Goal: Information Seeking & Learning: Learn about a topic

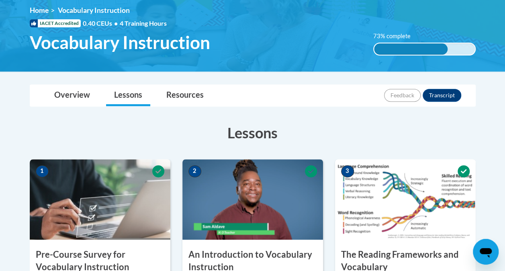
click at [310, 134] on h3 "Lessons" at bounding box center [253, 132] width 446 height 20
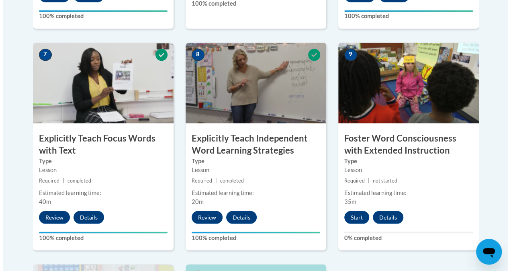
scroll to position [672, 0]
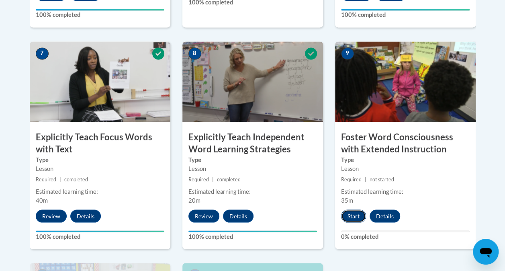
click at [352, 214] on button "Start" at bounding box center [353, 215] width 25 height 13
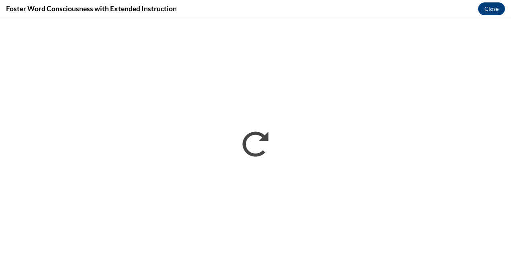
scroll to position [0, 0]
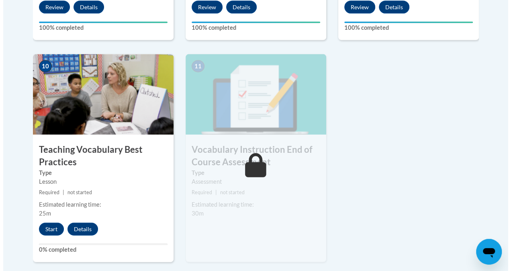
scroll to position [880, 0]
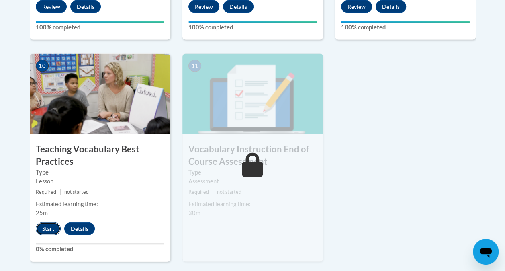
click at [54, 232] on button "Start" at bounding box center [48, 228] width 25 height 13
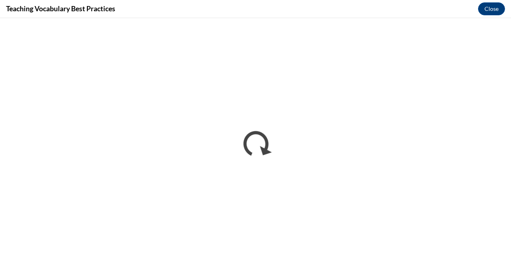
scroll to position [0, 0]
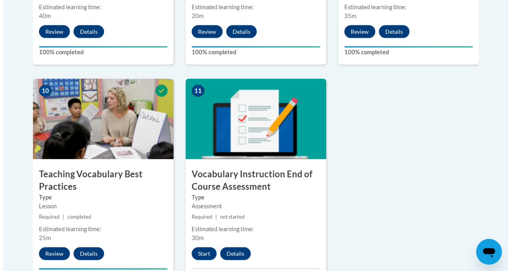
scroll to position [900, 0]
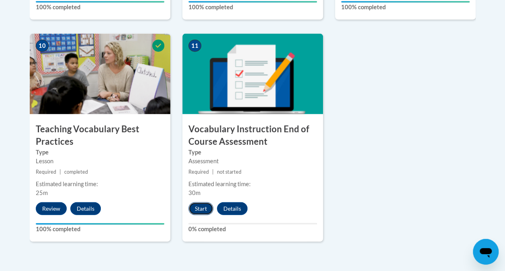
click at [197, 205] on button "Start" at bounding box center [200, 208] width 25 height 13
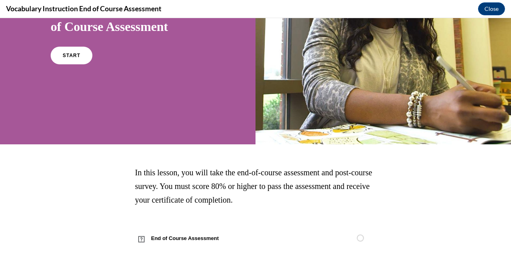
scroll to position [96, 0]
click at [69, 59] on link "START" at bounding box center [71, 55] width 44 height 18
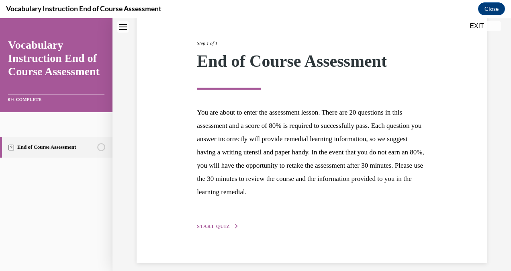
scroll to position [98, 0]
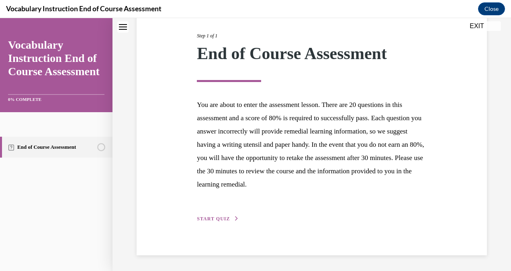
click at [212, 216] on span "START QUIZ" at bounding box center [213, 219] width 33 height 6
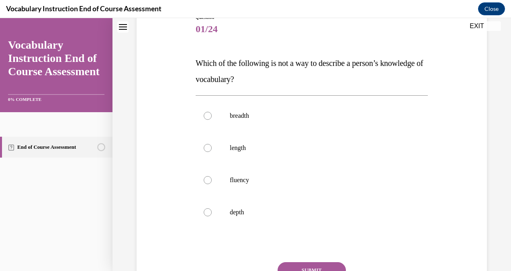
scroll to position [90, 0]
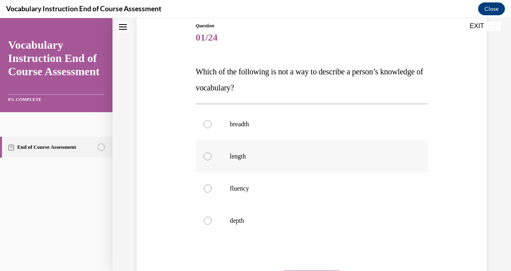
click at [270, 161] on label "length" at bounding box center [311, 156] width 232 height 32
click at [212, 160] on input "length" at bounding box center [208, 156] width 8 height 8
radio input "true"
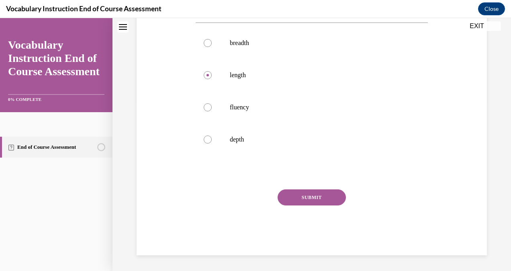
click at [290, 198] on button "SUBMIT" at bounding box center [311, 197] width 68 height 16
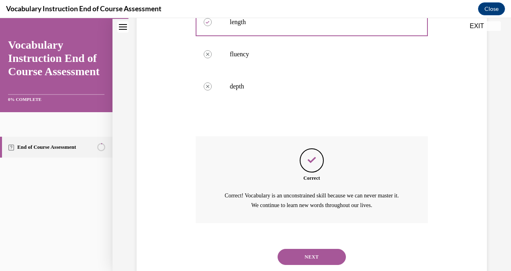
scroll to position [245, 0]
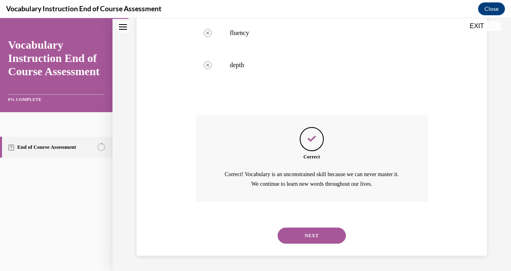
click at [280, 238] on button "NEXT" at bounding box center [311, 235] width 68 height 16
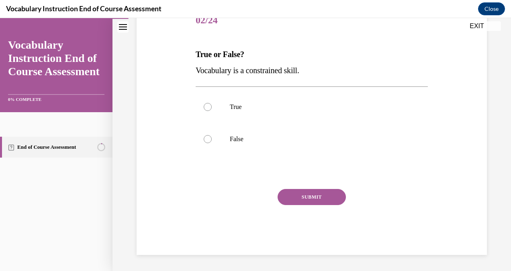
scroll to position [89, 0]
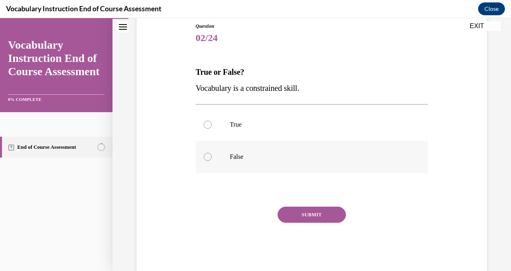
click at [235, 156] on p "False" at bounding box center [319, 157] width 178 height 8
click at [212, 156] on input "False" at bounding box center [208, 157] width 8 height 8
radio input "true"
click at [281, 211] on button "SUBMIT" at bounding box center [311, 214] width 68 height 16
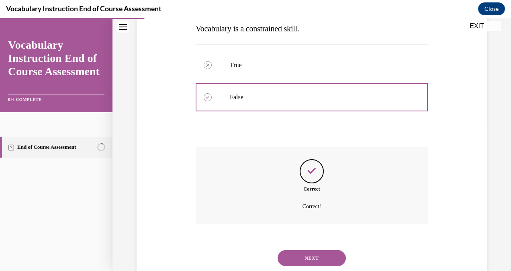
scroll to position [171, 0]
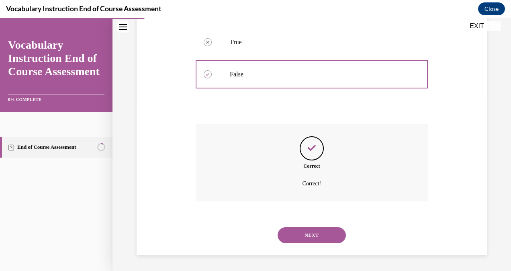
click at [292, 235] on button "NEXT" at bounding box center [311, 235] width 68 height 16
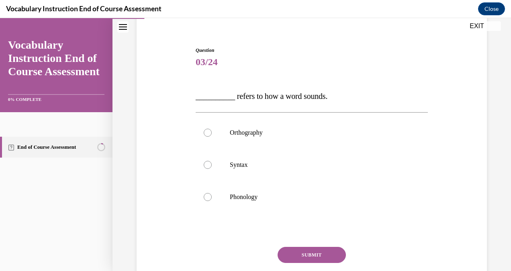
scroll to position [65, 0]
click at [274, 174] on label "Syntax" at bounding box center [311, 164] width 232 height 32
click at [212, 168] on input "Syntax" at bounding box center [208, 164] width 8 height 8
radio input "true"
click at [261, 197] on p "Phonology" at bounding box center [319, 196] width 178 height 8
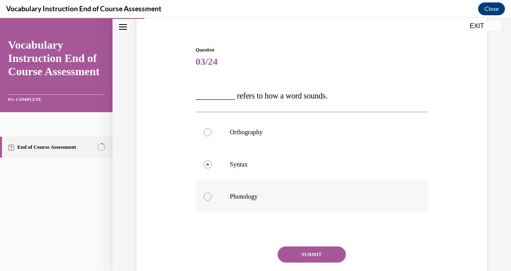
click at [212, 197] on input "Phonology" at bounding box center [208, 196] width 8 height 8
radio input "true"
click at [284, 254] on button "SUBMIT" at bounding box center [311, 254] width 68 height 16
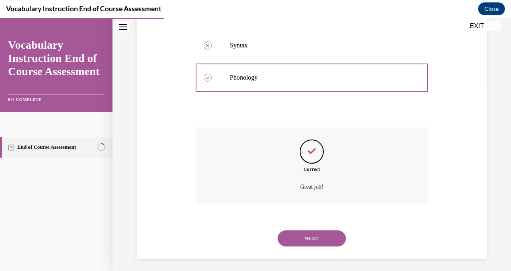
scroll to position [187, 0]
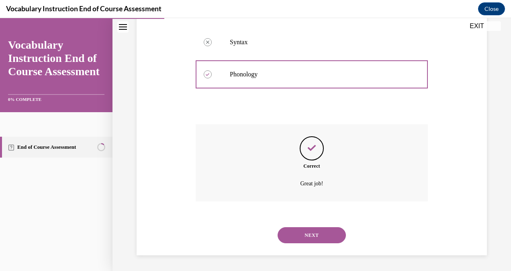
click at [283, 234] on button "NEXT" at bounding box center [311, 235] width 68 height 16
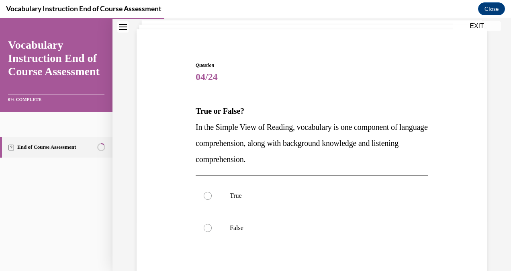
scroll to position [51, 0]
click at [271, 200] on label "True" at bounding box center [311, 195] width 232 height 32
click at [212, 199] on input "True" at bounding box center [208, 195] width 8 height 8
radio input "true"
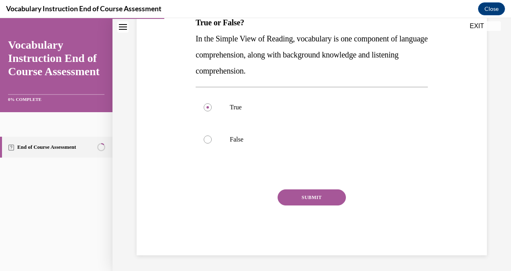
click at [292, 190] on button "SUBMIT" at bounding box center [311, 197] width 68 height 16
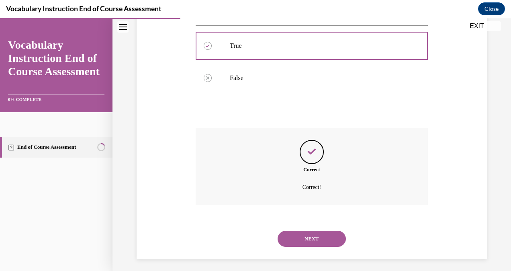
scroll to position [204, 0]
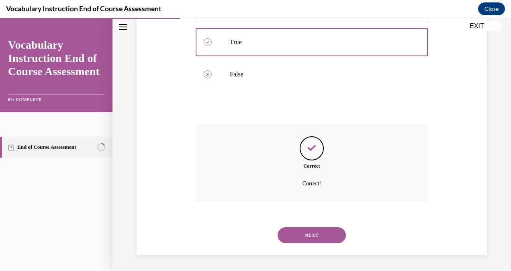
click at [289, 232] on button "NEXT" at bounding box center [311, 235] width 68 height 16
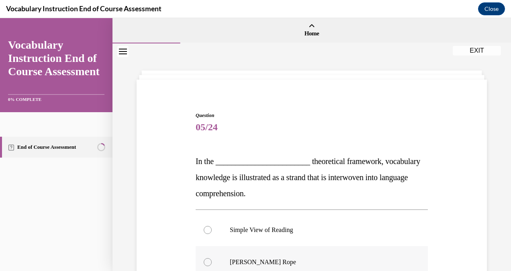
click at [263, 255] on label "Scarborough's Rope" at bounding box center [311, 262] width 232 height 32
click at [212, 258] on input "Scarborough's Rope" at bounding box center [208, 262] width 8 height 8
radio input "true"
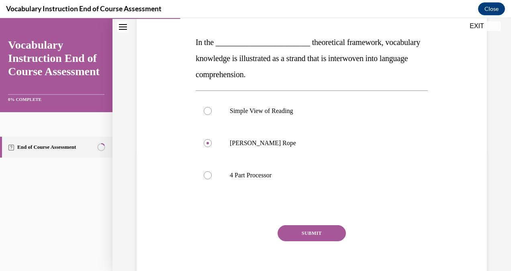
click at [295, 228] on button "SUBMIT" at bounding box center [311, 233] width 68 height 16
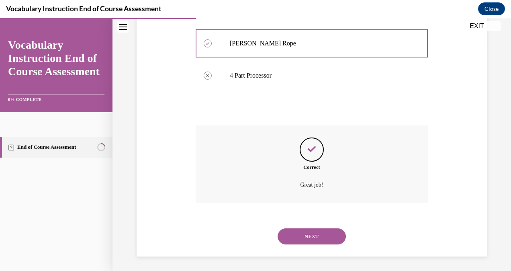
scroll to position [220, 0]
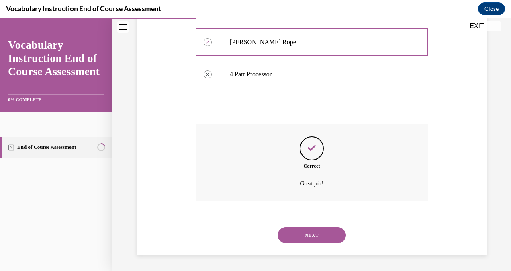
click at [294, 234] on button "NEXT" at bounding box center [311, 235] width 68 height 16
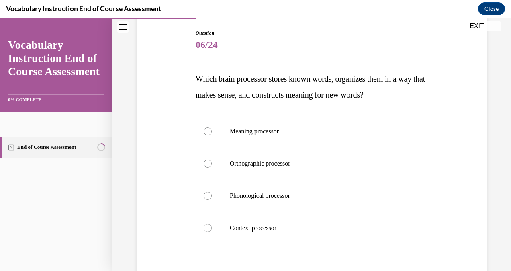
scroll to position [84, 0]
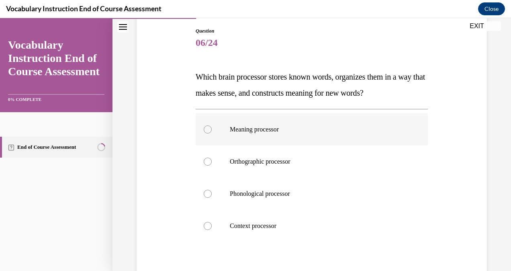
click at [297, 135] on label "Meaning processor" at bounding box center [311, 129] width 232 height 32
click at [212, 133] on input "Meaning processor" at bounding box center [208, 129] width 8 height 8
radio input "true"
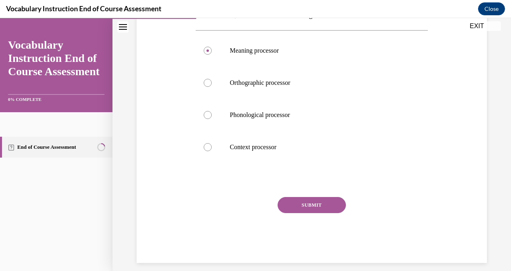
click at [292, 206] on button "SUBMIT" at bounding box center [311, 205] width 68 height 16
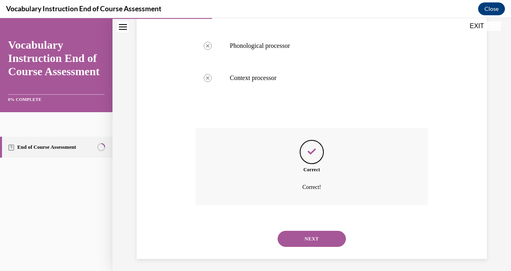
scroll to position [236, 0]
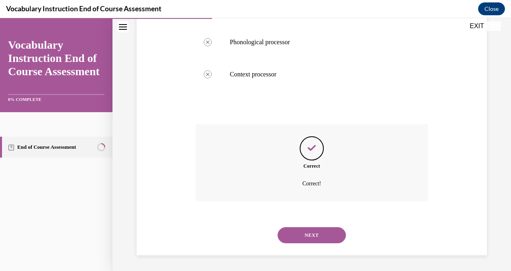
click at [289, 232] on button "NEXT" at bounding box center [311, 235] width 68 height 16
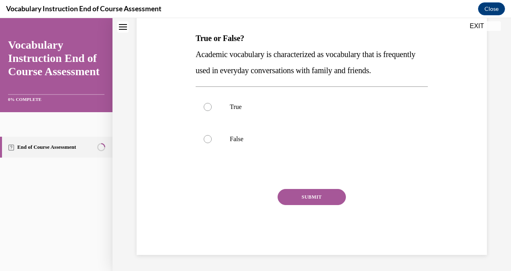
scroll to position [0, 0]
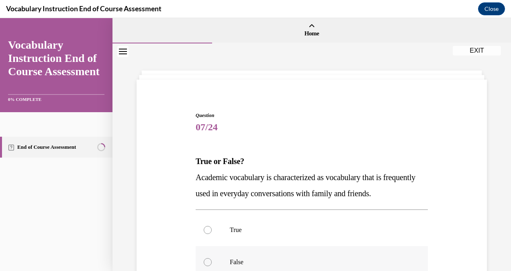
click at [272, 258] on p "False" at bounding box center [319, 262] width 178 height 8
click at [212, 258] on input "False" at bounding box center [208, 262] width 8 height 8
radio input "true"
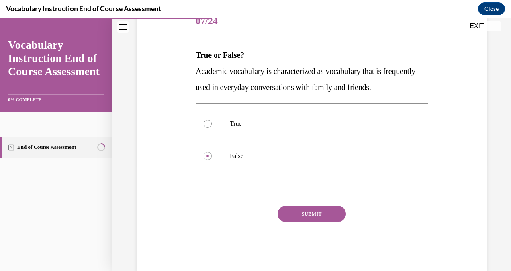
click at [297, 209] on button "SUBMIT" at bounding box center [311, 214] width 68 height 16
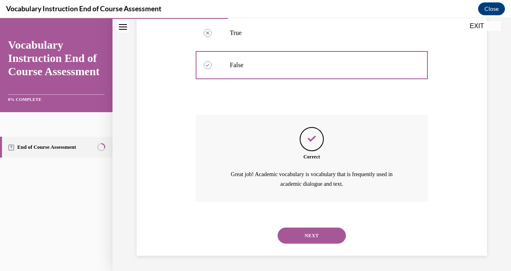
scroll to position [197, 0]
click at [291, 230] on button "NEXT" at bounding box center [311, 235] width 68 height 16
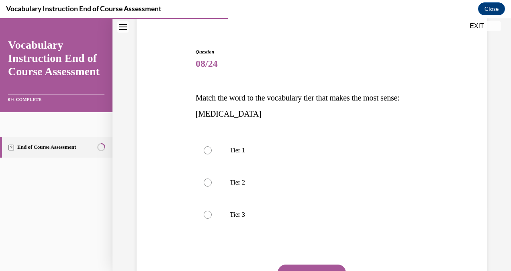
scroll to position [64, 0]
click at [263, 220] on label "Tier 3" at bounding box center [311, 213] width 232 height 32
click at [212, 218] on input "Tier 3" at bounding box center [208, 214] width 8 height 8
radio input "true"
click at [306, 264] on button "SUBMIT" at bounding box center [311, 271] width 68 height 16
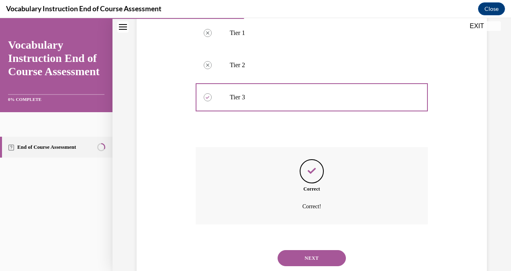
scroll to position [204, 0]
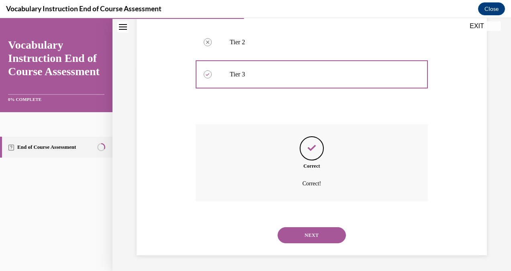
click at [301, 234] on button "NEXT" at bounding box center [311, 235] width 68 height 16
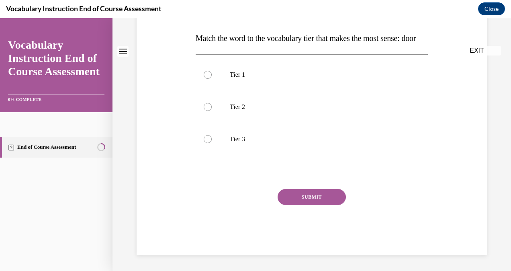
scroll to position [0, 0]
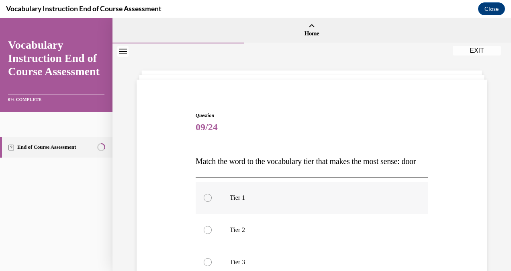
click at [294, 202] on p "Tier 1" at bounding box center [319, 197] width 178 height 8
click at [212, 202] on input "Tier 1" at bounding box center [208, 197] width 8 height 8
radio input "true"
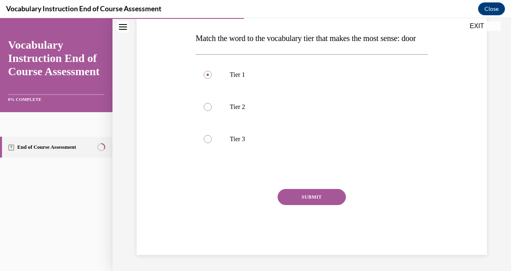
click at [298, 205] on button "SUBMIT" at bounding box center [311, 197] width 68 height 16
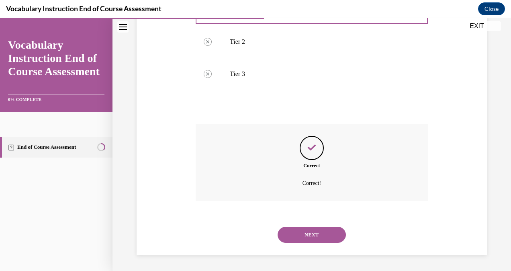
scroll to position [204, 0]
click at [287, 230] on button "NEXT" at bounding box center [311, 234] width 68 height 16
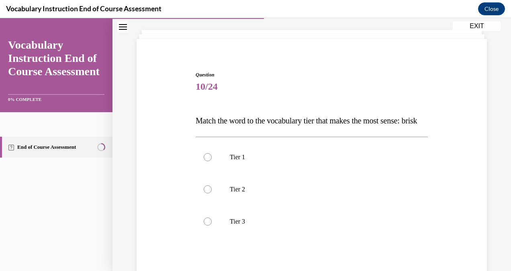
scroll to position [41, 0]
click at [270, 193] on p "Tier 2" at bounding box center [319, 189] width 178 height 8
click at [212, 193] on input "Tier 2" at bounding box center [208, 189] width 8 height 8
radio input "true"
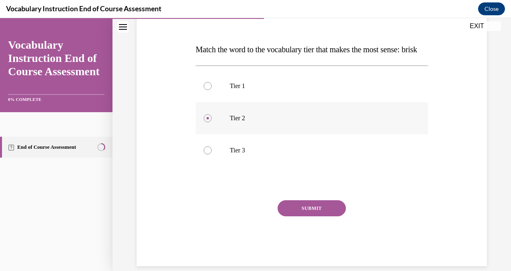
scroll to position [138, 0]
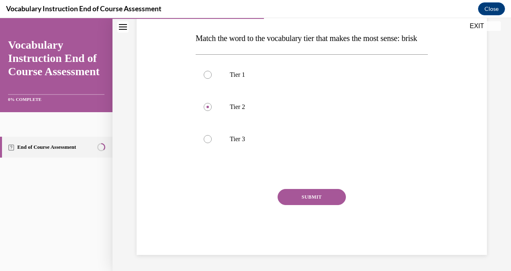
click at [286, 199] on button "SUBMIT" at bounding box center [311, 197] width 68 height 16
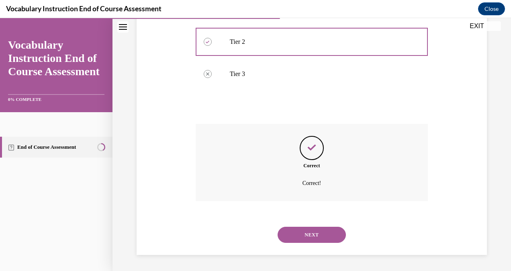
scroll to position [204, 0]
click at [281, 233] on button "NEXT" at bounding box center [311, 234] width 68 height 16
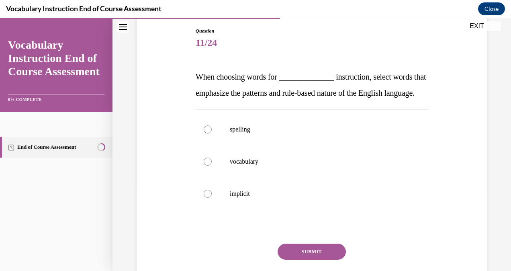
scroll to position [83, 0]
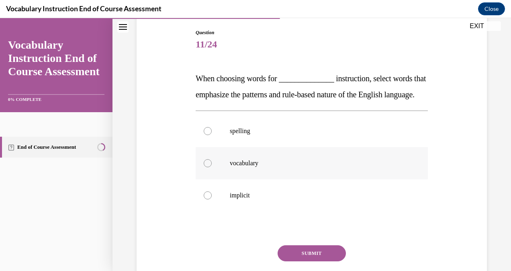
click at [278, 179] on label "vocabulary" at bounding box center [311, 163] width 232 height 32
click at [212, 167] on input "vocabulary" at bounding box center [208, 163] width 8 height 8
radio input "true"
click at [288, 261] on button "SUBMIT" at bounding box center [311, 253] width 68 height 16
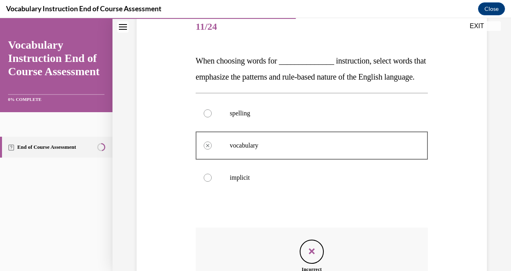
scroll to position [220, 0]
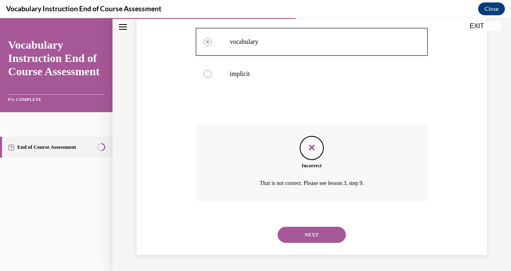
click at [287, 237] on button "NEXT" at bounding box center [311, 234] width 68 height 16
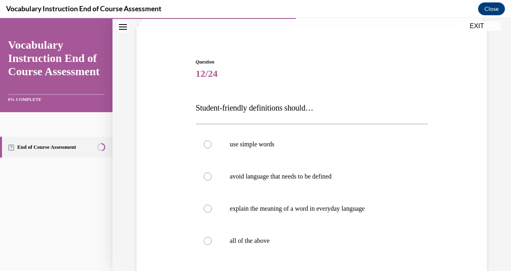
scroll to position [58, 0]
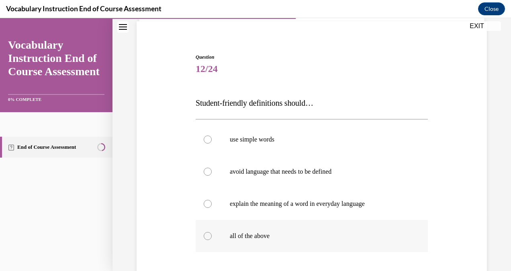
click at [253, 230] on label "all of the above" at bounding box center [311, 236] width 232 height 32
click at [212, 232] on input "all of the above" at bounding box center [208, 236] width 8 height 8
radio input "true"
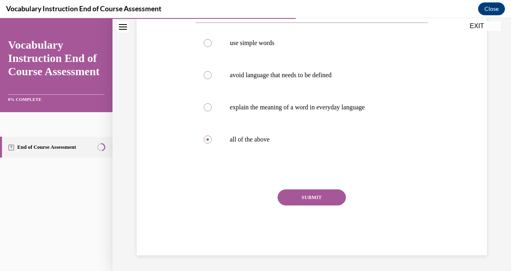
click at [296, 200] on button "SUBMIT" at bounding box center [311, 197] width 68 height 16
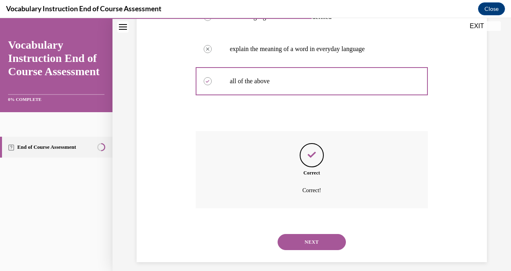
scroll to position [220, 0]
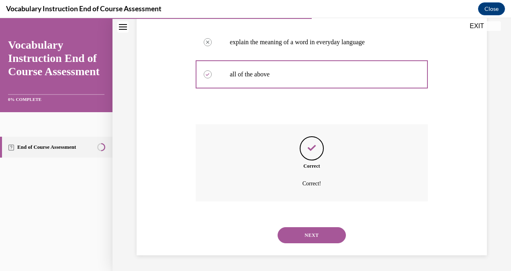
click at [292, 233] on button "NEXT" at bounding box center [311, 235] width 68 height 16
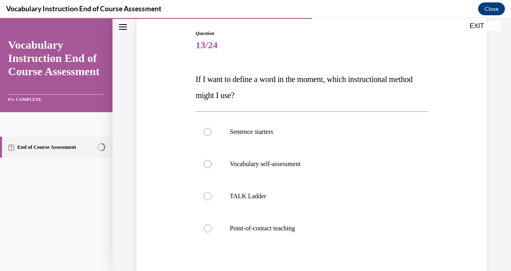
scroll to position [82, 0]
click at [267, 229] on p "Point-of-contact teaching" at bounding box center [319, 228] width 178 height 8
click at [212, 229] on input "Point-of-contact teaching" at bounding box center [208, 228] width 8 height 8
radio input "true"
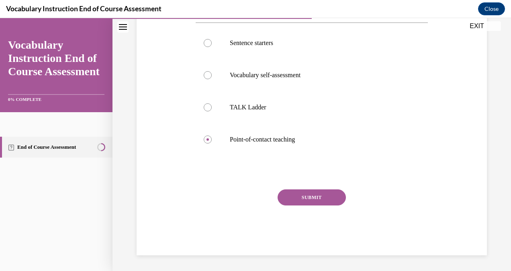
click at [305, 195] on button "SUBMIT" at bounding box center [311, 197] width 68 height 16
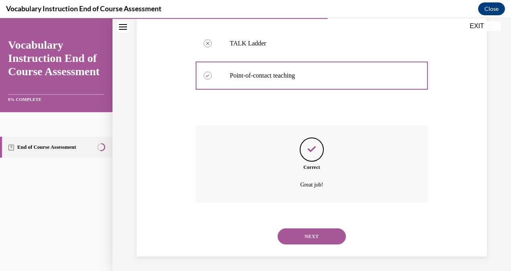
scroll to position [236, 0]
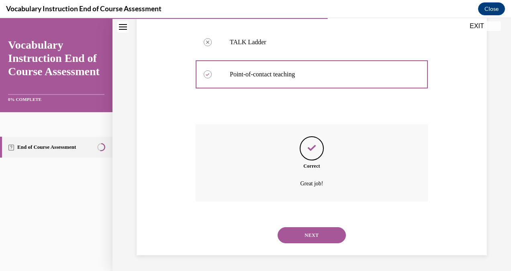
click at [291, 230] on button "NEXT" at bounding box center [311, 235] width 68 height 16
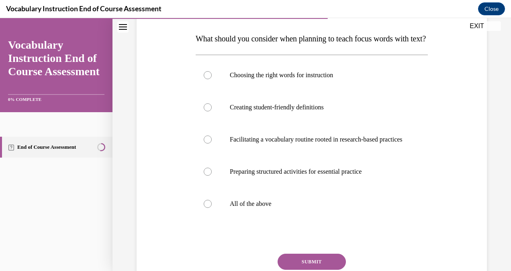
scroll to position [122, 0]
click at [263, 220] on label "All of the above" at bounding box center [311, 204] width 232 height 32
click at [212, 208] on input "All of the above" at bounding box center [208, 204] width 8 height 8
radio input "true"
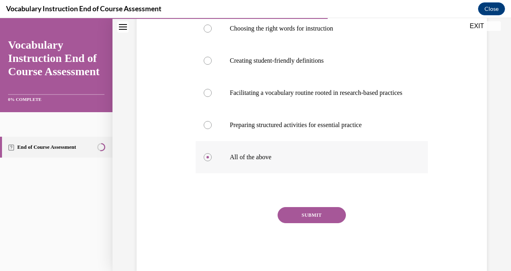
scroll to position [169, 0]
click at [293, 222] on button "SUBMIT" at bounding box center [311, 214] width 68 height 16
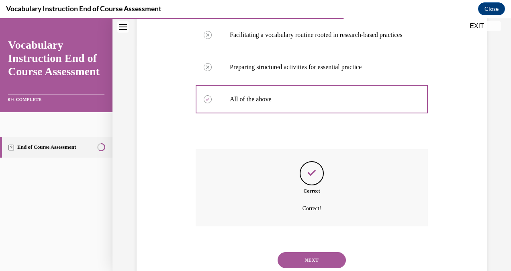
scroll to position [276, 0]
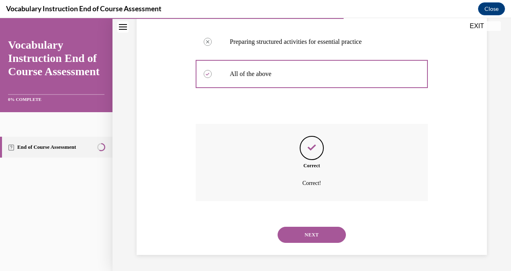
click at [293, 238] on button "NEXT" at bounding box center [311, 234] width 68 height 16
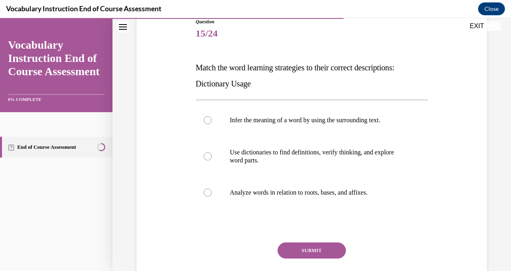
scroll to position [93, 0]
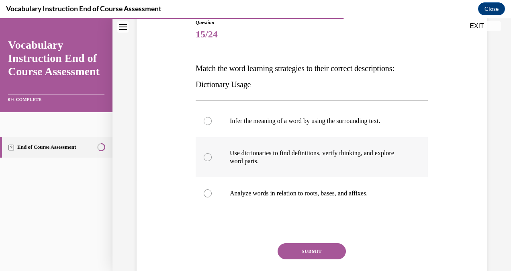
click at [273, 160] on p "Use dictionaries to find definitions, verify thinking, and explore word parts." at bounding box center [319, 157] width 178 height 16
click at [212, 160] on input "Use dictionaries to find definitions, verify thinking, and explore word parts." at bounding box center [208, 157] width 8 height 8
radio input "true"
click at [283, 245] on button "SUBMIT" at bounding box center [311, 251] width 68 height 16
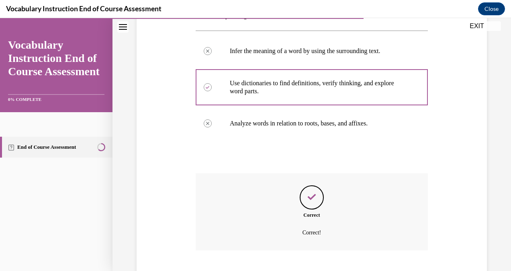
scroll to position [212, 0]
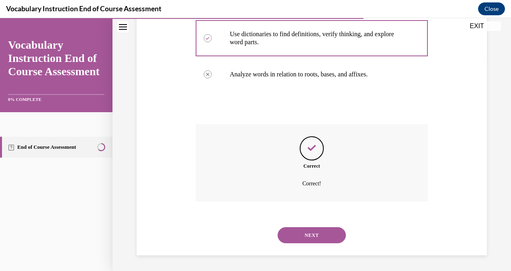
click at [298, 232] on button "NEXT" at bounding box center [311, 235] width 68 height 16
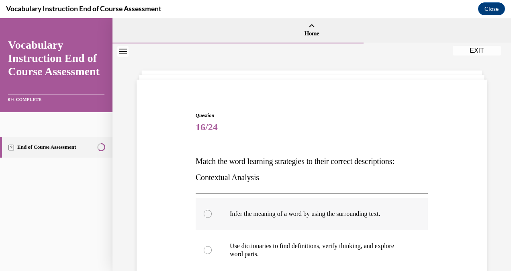
click at [286, 214] on p "Infer the meaning of a word by using the surrounding text." at bounding box center [319, 214] width 178 height 8
click at [212, 214] on input "Infer the meaning of a word by using the surrounding text." at bounding box center [208, 214] width 8 height 8
radio input "true"
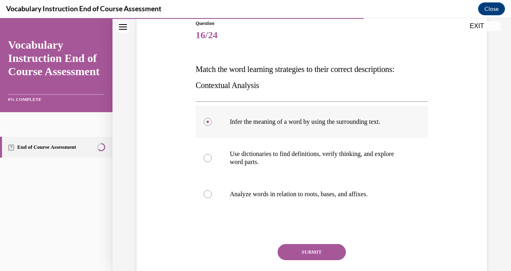
scroll to position [96, 0]
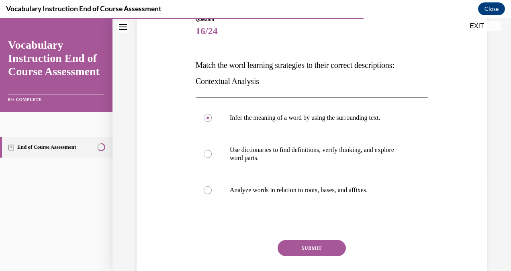
click at [291, 245] on button "SUBMIT" at bounding box center [311, 248] width 68 height 16
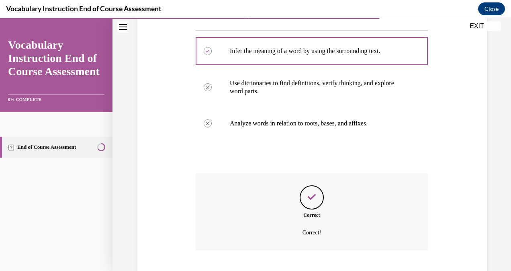
scroll to position [212, 0]
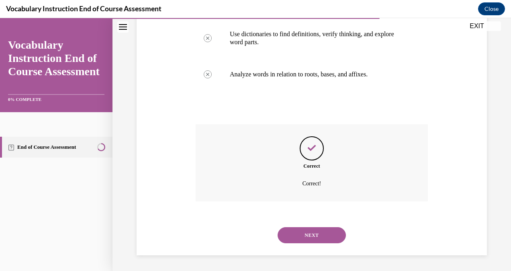
click at [290, 233] on button "NEXT" at bounding box center [311, 235] width 68 height 16
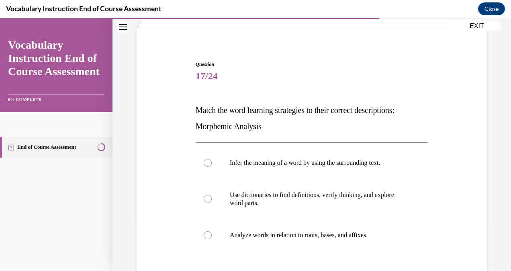
scroll to position [56, 0]
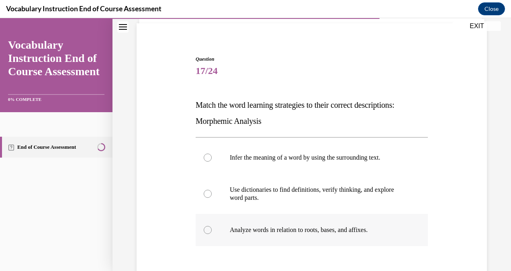
click at [292, 234] on label "Analyze words in relation to roots, bases, and affixes." at bounding box center [311, 230] width 232 height 32
click at [212, 234] on input "Analyze words in relation to roots, bases, and affixes." at bounding box center [208, 230] width 8 height 8
radio input "true"
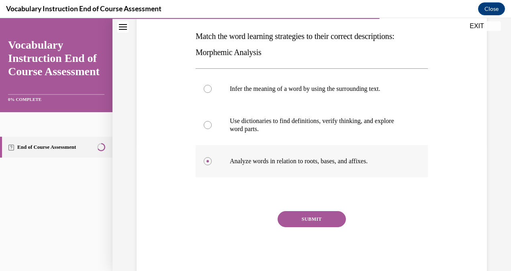
scroll to position [147, 0]
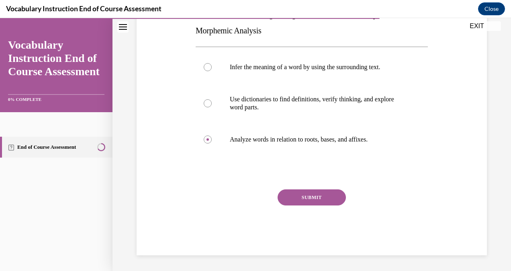
click at [304, 202] on button "SUBMIT" at bounding box center [311, 197] width 68 height 16
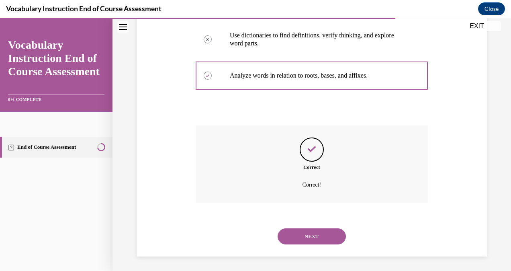
scroll to position [212, 0]
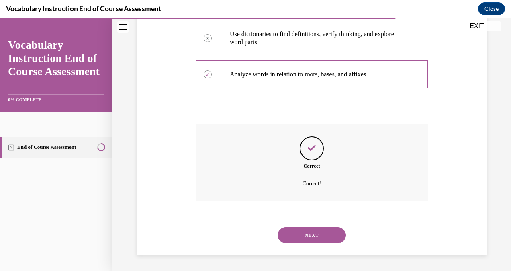
click at [293, 237] on button "NEXT" at bounding box center [311, 235] width 68 height 16
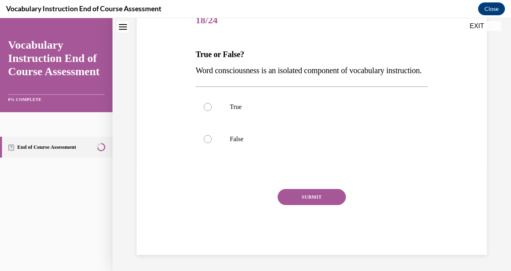
scroll to position [0, 0]
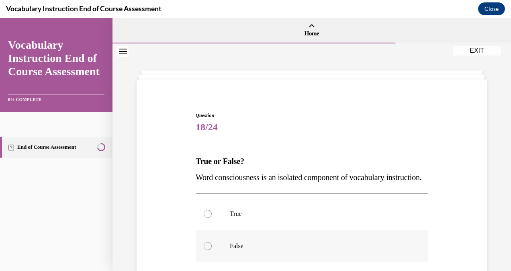
click at [244, 250] on p "False" at bounding box center [319, 246] width 178 height 8
click at [212, 250] on input "False" at bounding box center [208, 246] width 8 height 8
radio input "true"
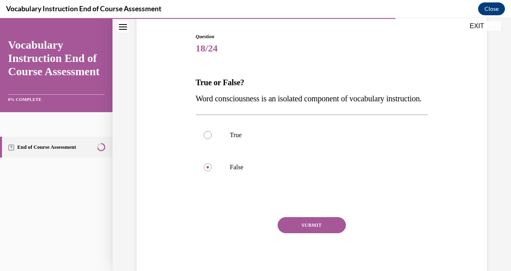
click at [303, 233] on button "SUBMIT" at bounding box center [311, 225] width 68 height 16
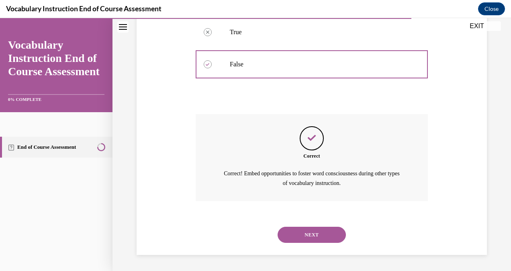
scroll to position [197, 0]
click at [290, 232] on button "NEXT" at bounding box center [311, 234] width 68 height 16
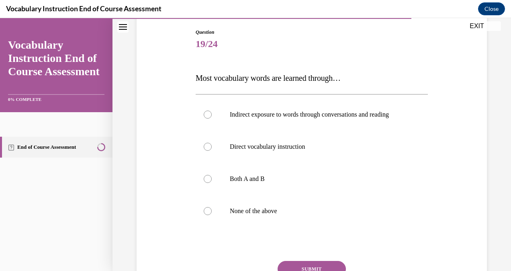
scroll to position [83, 0]
click at [297, 118] on p "Indirect exposure to words through conversations and reading" at bounding box center [319, 114] width 178 height 8
click at [212, 118] on input "Indirect exposure to words through conversations and reading" at bounding box center [208, 114] width 8 height 8
radio input "true"
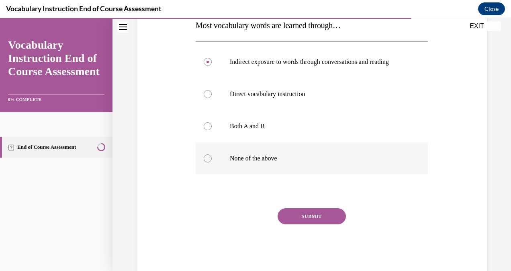
scroll to position [137, 0]
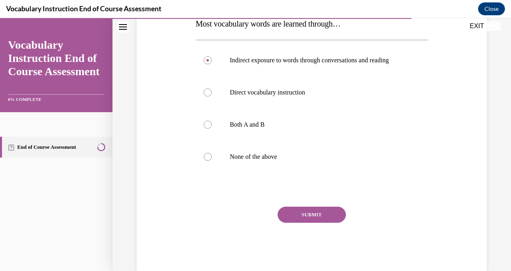
click at [285, 222] on button "SUBMIT" at bounding box center [311, 214] width 68 height 16
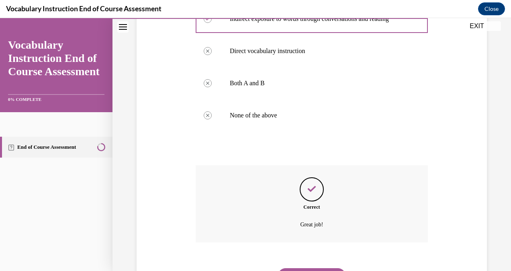
scroll to position [228, 0]
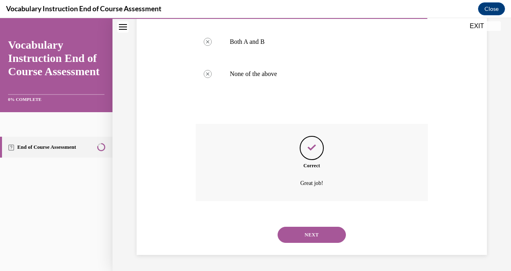
click at [286, 230] on button "NEXT" at bounding box center [311, 234] width 68 height 16
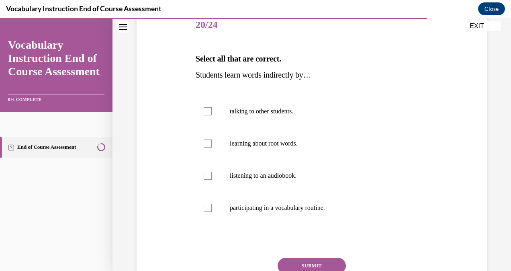
scroll to position [103, 0]
click at [261, 108] on p "talking to other students." at bounding box center [319, 111] width 178 height 8
click at [212, 108] on input "talking to other students." at bounding box center [208, 111] width 8 height 8
checkbox input "true"
click at [250, 174] on p "listening to an audiobook." at bounding box center [319, 175] width 178 height 8
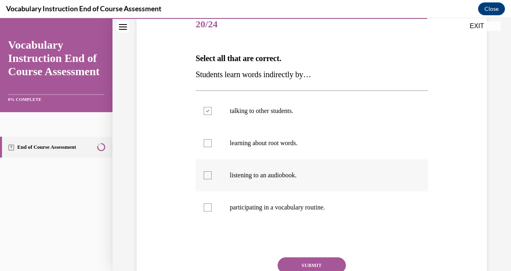
click at [212, 174] on input "listening to an audiobook." at bounding box center [208, 175] width 8 height 8
checkbox input "true"
click at [311, 262] on button "SUBMIT" at bounding box center [311, 265] width 68 height 16
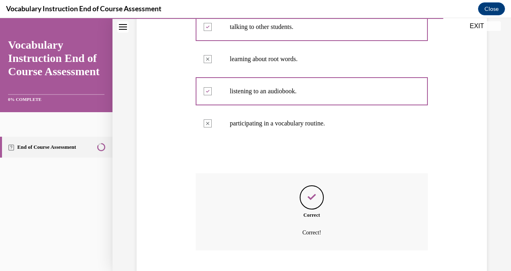
scroll to position [236, 0]
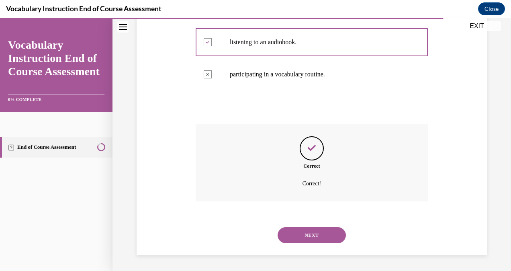
click at [291, 232] on button "NEXT" at bounding box center [311, 235] width 68 height 16
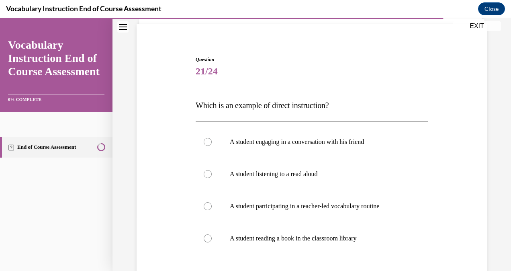
scroll to position [61, 0]
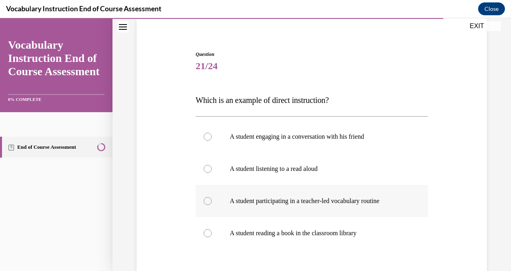
click at [297, 204] on p "A student participating in a teacher-led vocabulary routine" at bounding box center [319, 201] width 178 height 8
click at [212, 204] on input "A student participating in a teacher-led vocabulary routine" at bounding box center [208, 201] width 8 height 8
radio input "true"
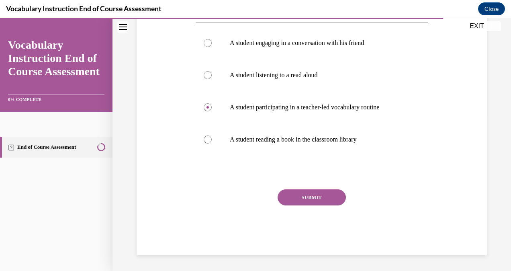
click at [300, 197] on button "SUBMIT" at bounding box center [311, 197] width 68 height 16
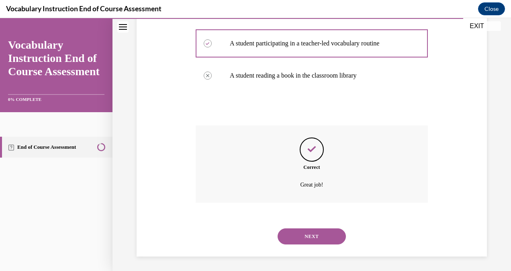
scroll to position [220, 0]
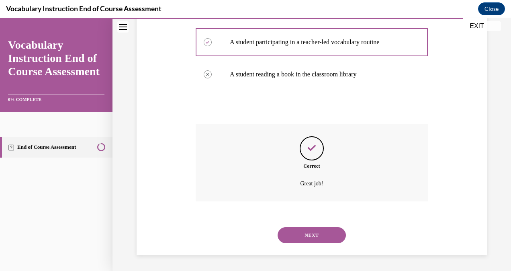
click at [287, 232] on button "NEXT" at bounding box center [311, 235] width 68 height 16
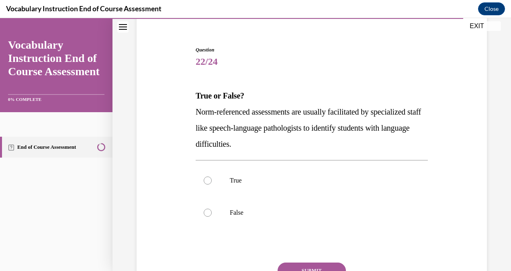
scroll to position [66, 0]
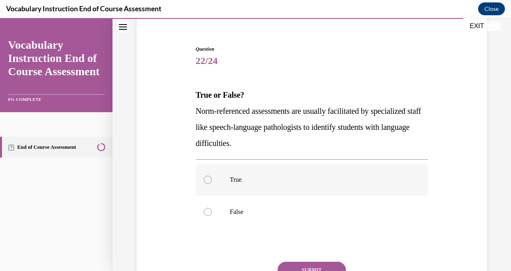
click at [282, 181] on p "True" at bounding box center [319, 179] width 178 height 8
click at [212, 181] on input "True" at bounding box center [208, 179] width 8 height 8
radio input "true"
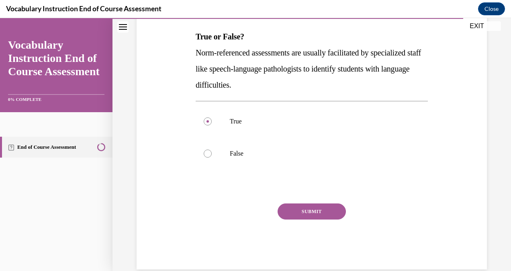
click at [287, 206] on button "SUBMIT" at bounding box center [311, 211] width 68 height 16
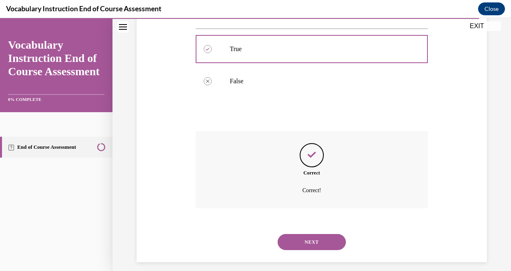
scroll to position [204, 0]
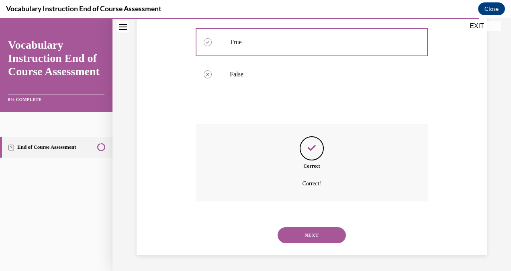
click at [285, 230] on button "NEXT" at bounding box center [311, 235] width 68 height 16
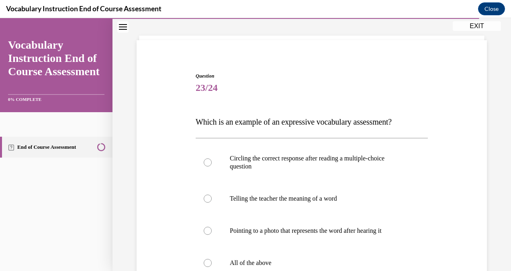
scroll to position [40, 0]
click at [275, 199] on p "Telling the teacher the meaning of a word" at bounding box center [319, 198] width 178 height 8
click at [212, 199] on input "Telling the teacher the meaning of a word" at bounding box center [208, 198] width 8 height 8
radio input "true"
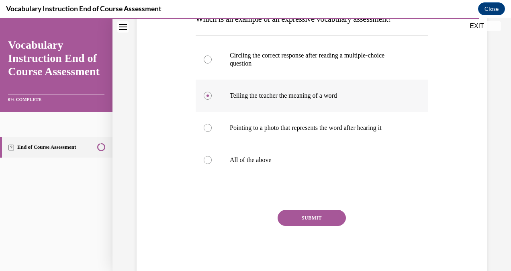
scroll to position [143, 0]
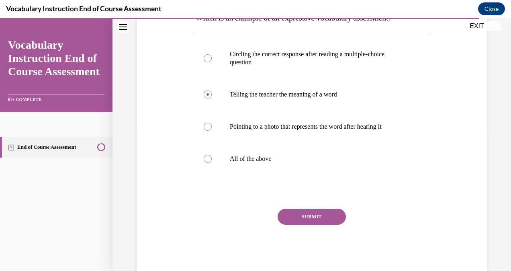
click at [289, 218] on button "SUBMIT" at bounding box center [311, 216] width 68 height 16
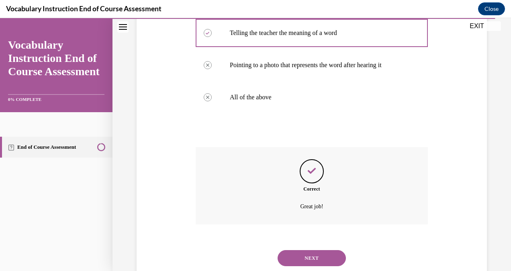
scroll to position [228, 0]
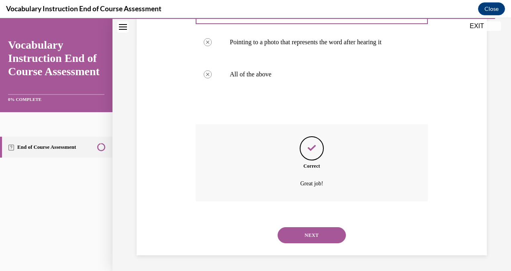
click at [295, 231] on button "NEXT" at bounding box center [311, 235] width 68 height 16
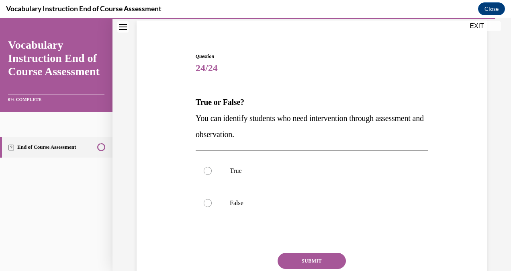
scroll to position [61, 0]
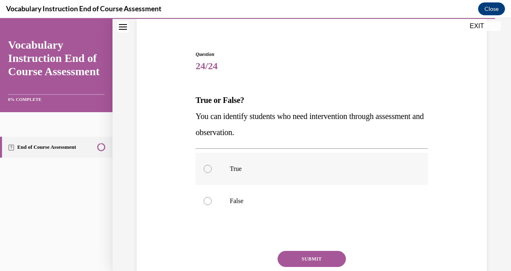
click at [277, 176] on label "True" at bounding box center [311, 169] width 232 height 32
click at [212, 173] on input "True" at bounding box center [208, 169] width 8 height 8
radio input "true"
click at [287, 258] on button "SUBMIT" at bounding box center [311, 258] width 68 height 16
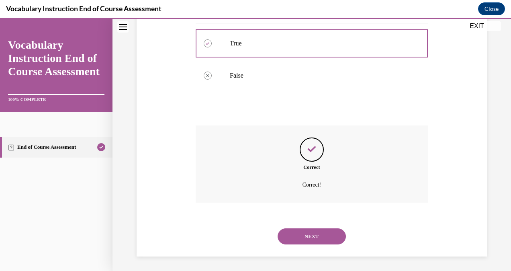
scroll to position [187, 0]
click at [285, 230] on button "NEXT" at bounding box center [311, 235] width 68 height 16
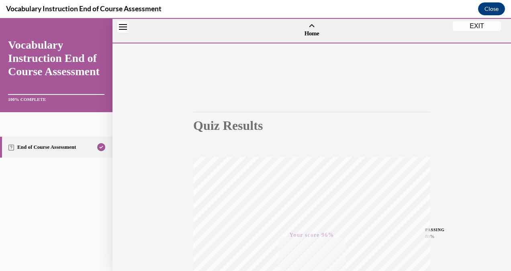
scroll to position [159, 0]
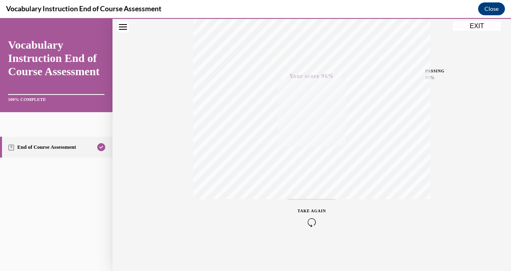
click at [474, 26] on button "EXIT" at bounding box center [476, 26] width 48 height 10
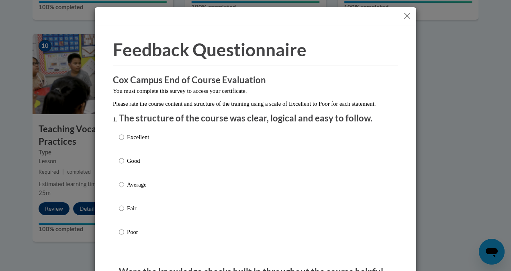
click at [136, 152] on label "Excellent" at bounding box center [134, 143] width 30 height 22
click at [124, 141] on input "Excellent" at bounding box center [121, 136] width 5 height 9
radio input "true"
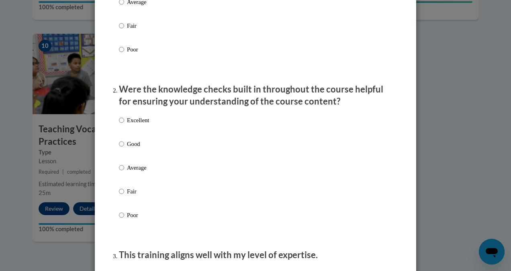
scroll to position [184, 0]
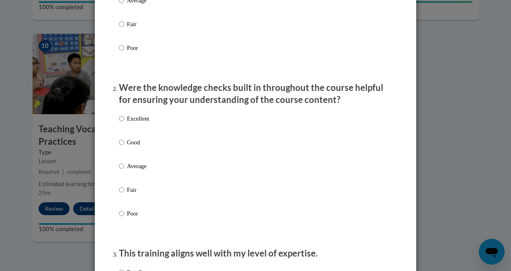
click at [143, 123] on p "Excellent" at bounding box center [138, 118] width 22 height 9
click at [124, 123] on input "Excellent" at bounding box center [121, 118] width 5 height 9
radio input "true"
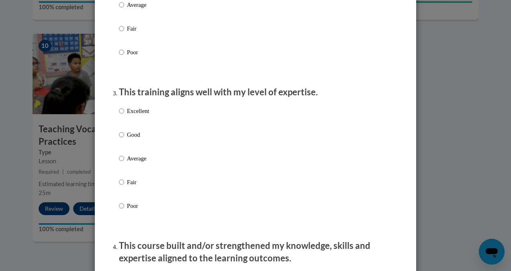
scroll to position [346, 0]
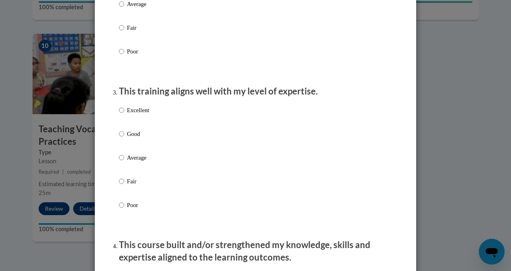
click at [141, 114] on p "Excellent" at bounding box center [138, 110] width 22 height 9
click at [124, 114] on input "Excellent" at bounding box center [121, 110] width 5 height 9
radio input "true"
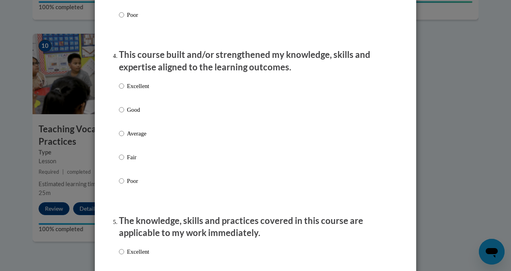
scroll to position [536, 0]
click at [145, 90] on p "Excellent" at bounding box center [138, 85] width 22 height 9
click at [124, 90] on input "Excellent" at bounding box center [121, 85] width 5 height 9
radio input "true"
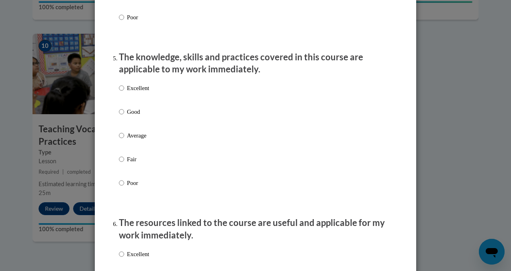
scroll to position [699, 0]
click at [132, 92] on p "Excellent" at bounding box center [138, 87] width 22 height 9
click at [124, 92] on input "Excellent" at bounding box center [121, 87] width 5 height 9
radio input "true"
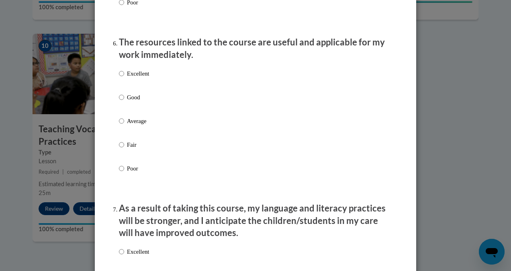
scroll to position [880, 0]
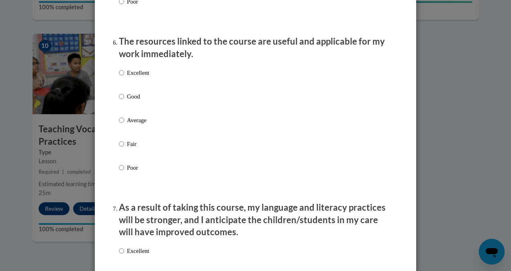
click at [135, 77] on p "Excellent" at bounding box center [138, 72] width 22 height 9
click at [124, 77] on input "Excellent" at bounding box center [121, 72] width 5 height 9
radio input "true"
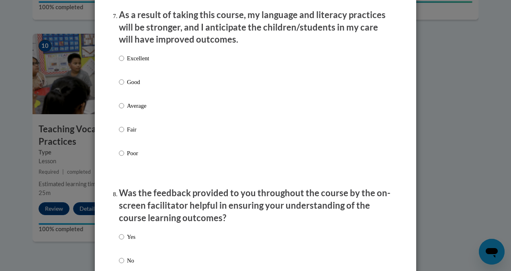
scroll to position [1076, 0]
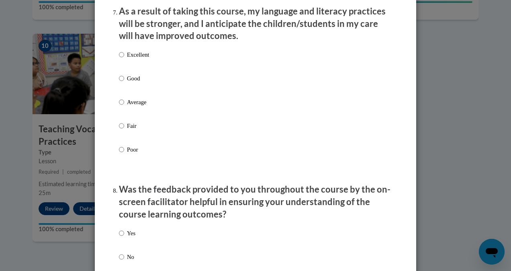
click at [137, 56] on div "Excellent Good Average Fair Poor" at bounding box center [134, 108] width 30 height 124
click at [135, 59] on p "Excellent" at bounding box center [138, 54] width 22 height 9
click at [124, 59] on input "Excellent" at bounding box center [121, 54] width 5 height 9
radio input "true"
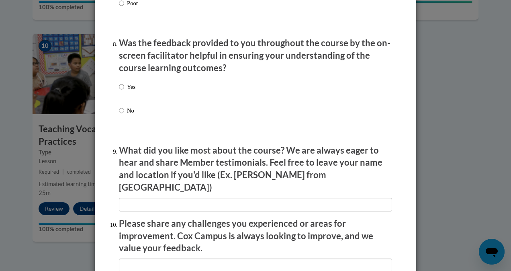
scroll to position [1240, 0]
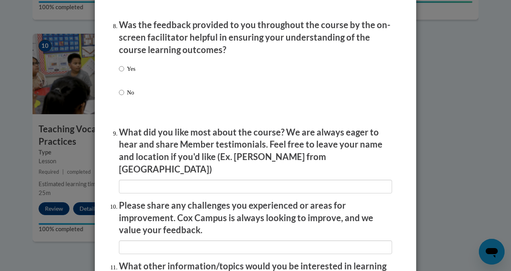
click at [126, 80] on label "Yes" at bounding box center [127, 75] width 16 height 22
click at [124, 73] on input "Yes" at bounding box center [121, 68] width 5 height 9
radio input "true"
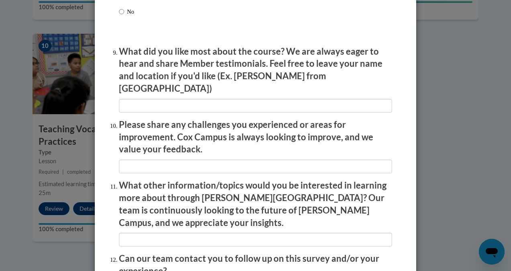
scroll to position [1323, 0]
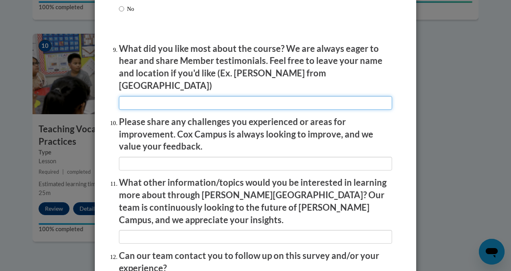
click at [130, 96] on input "textbox" at bounding box center [255, 103] width 273 height 14
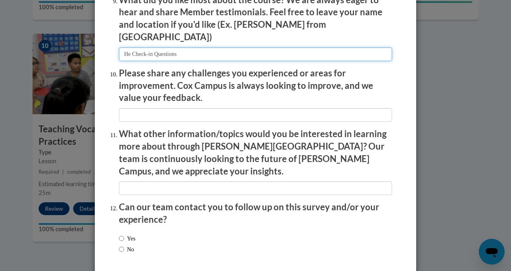
scroll to position [1372, 0]
type input "He Check-in Questions"
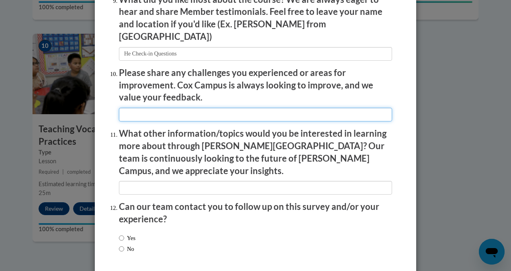
click at [144, 108] on input "textbox" at bounding box center [255, 115] width 273 height 14
type input "I"
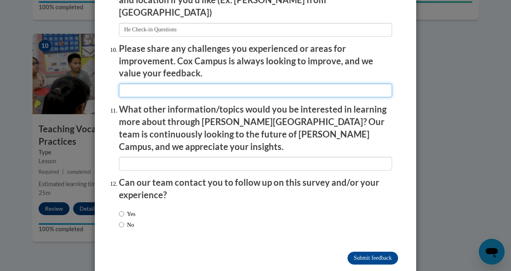
scroll to position [1399, 0]
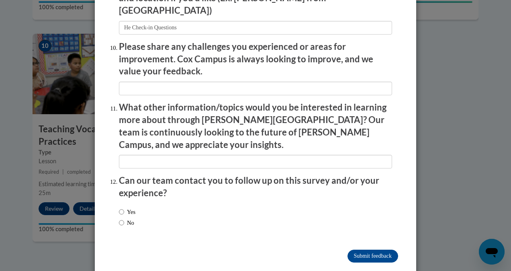
click at [124, 218] on label "No" at bounding box center [126, 222] width 15 height 9
click at [124, 218] on input "No" at bounding box center [121, 222] width 5 height 9
radio input "true"
click at [373, 249] on input "Submit feedback" at bounding box center [372, 255] width 51 height 13
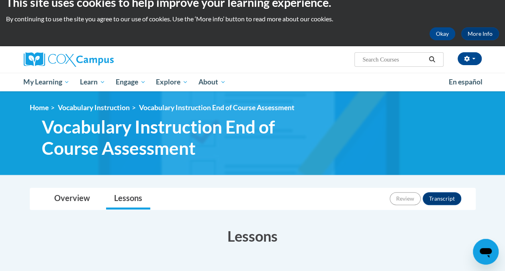
scroll to position [13, 0]
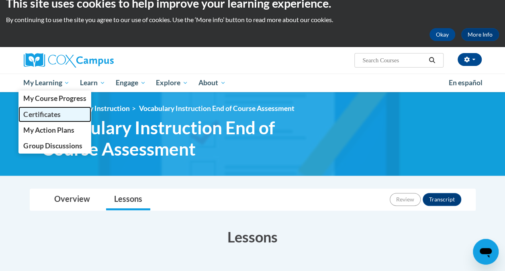
click at [49, 112] on span "Certificates" at bounding box center [41, 114] width 37 height 8
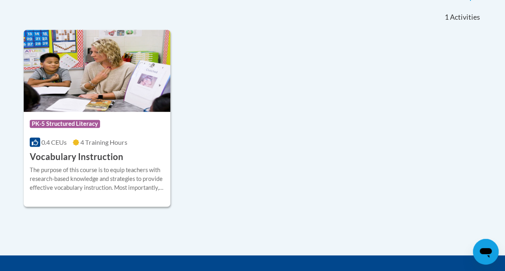
scroll to position [231, 0]
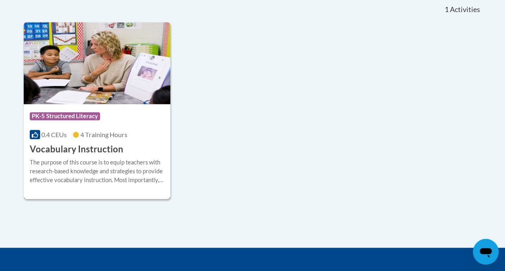
click at [90, 150] on h3 "Vocabulary Instruction" at bounding box center [77, 149] width 94 height 12
